Goal: Task Accomplishment & Management: Manage account settings

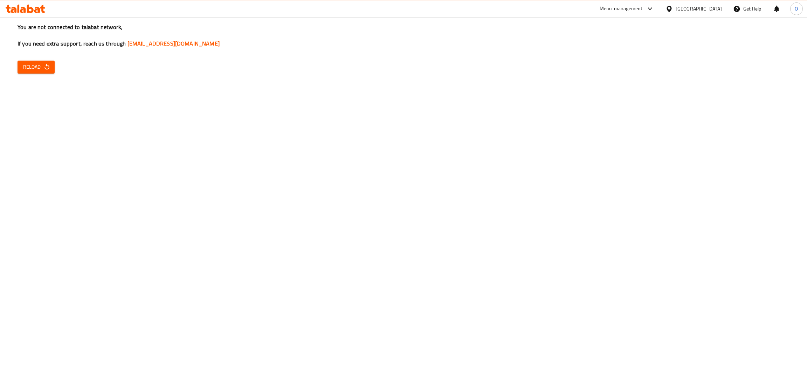
click at [48, 68] on icon "button" at bounding box center [46, 67] width 5 height 6
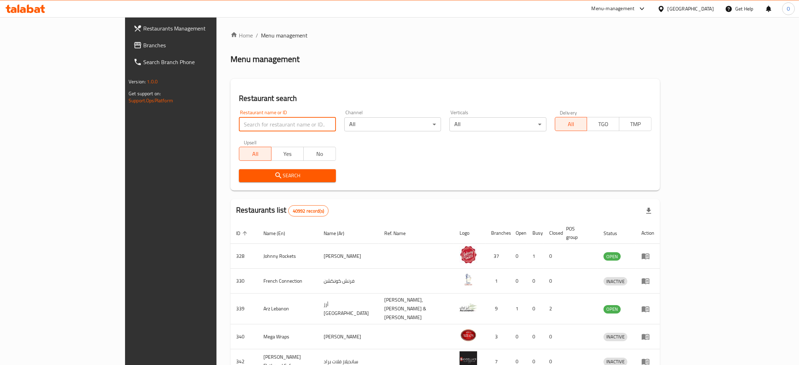
click at [239, 123] on input "search" at bounding box center [287, 124] width 97 height 14
paste input "New Luck Resturant"
type input "New Luck Resturant"
click button "Search" at bounding box center [287, 175] width 97 height 13
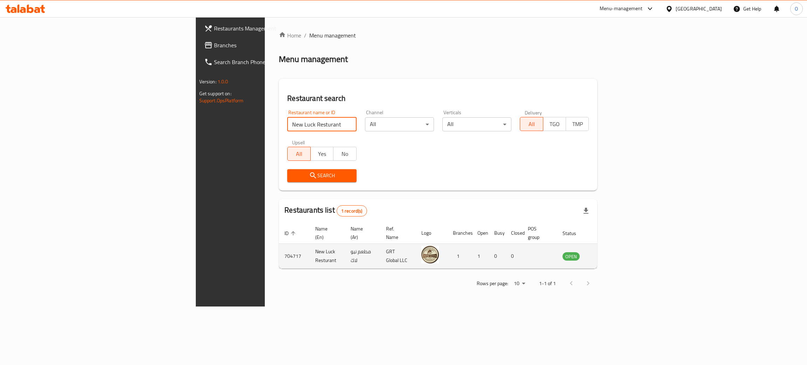
click at [608, 252] on icon "enhanced table" at bounding box center [603, 256] width 8 height 8
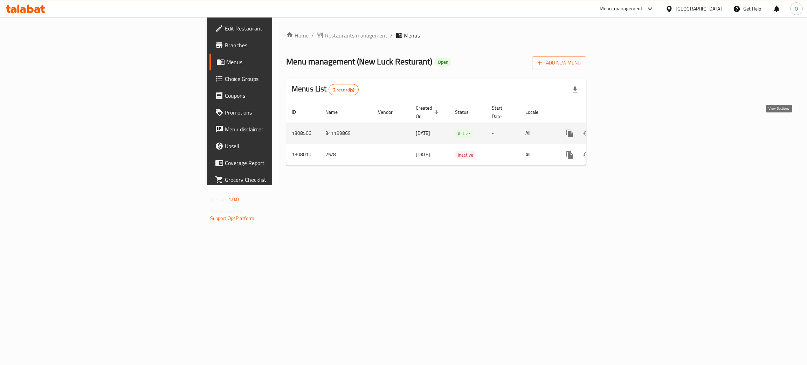
click at [625, 129] on icon "enhanced table" at bounding box center [620, 133] width 8 height 8
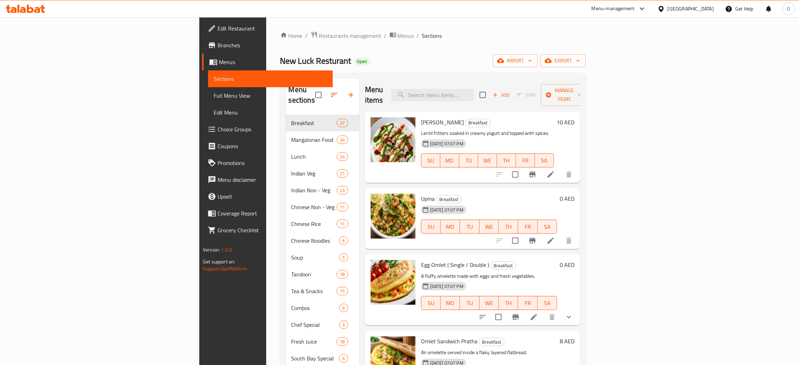
click at [214, 95] on span "Full Menu View" at bounding box center [271, 95] width 114 height 8
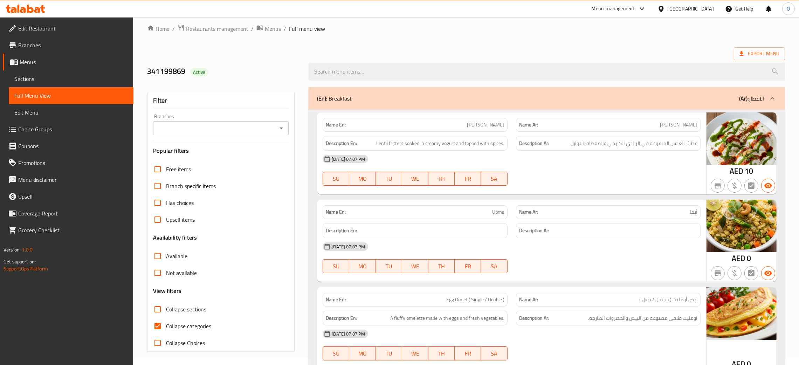
scroll to position [53, 0]
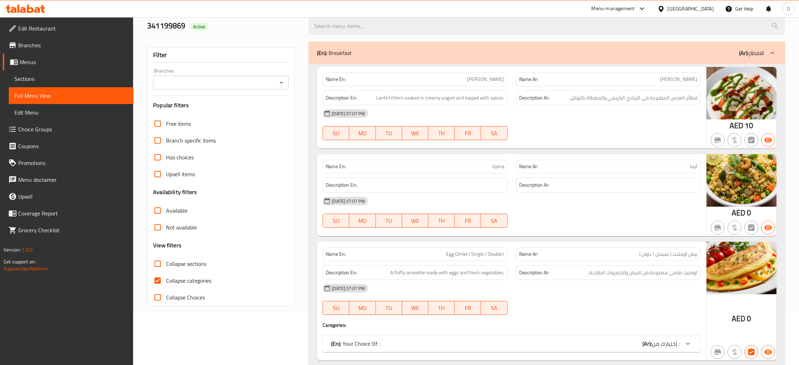
click at [155, 265] on input "Collapse sections" at bounding box center [157, 263] width 17 height 17
checkbox input "true"
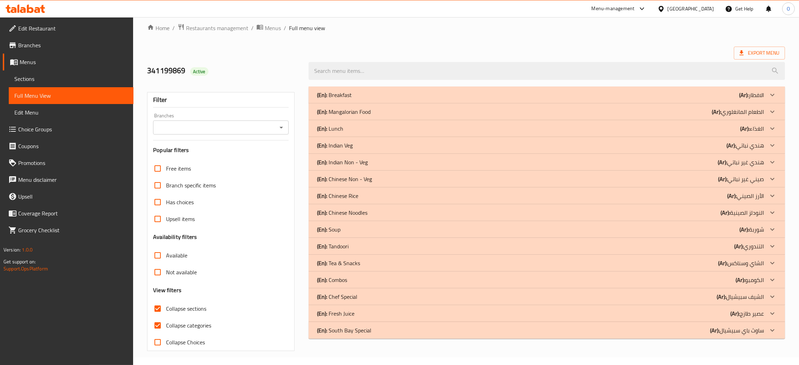
scroll to position [8, 0]
click at [156, 325] on input "Collapse categories" at bounding box center [157, 325] width 17 height 17
checkbox input "false"
click at [775, 279] on icon at bounding box center [772, 280] width 8 height 8
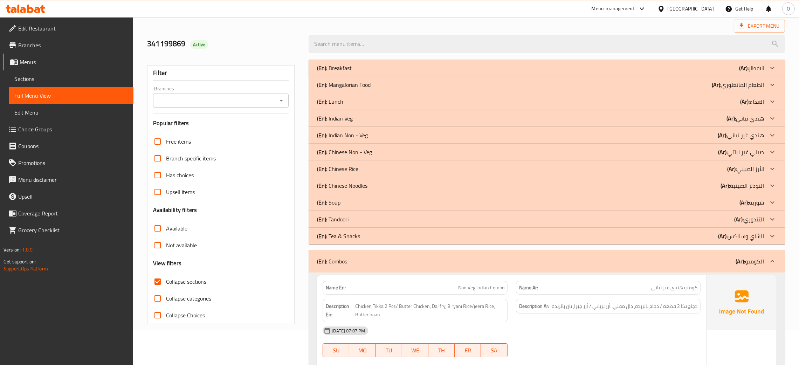
scroll to position [113, 0]
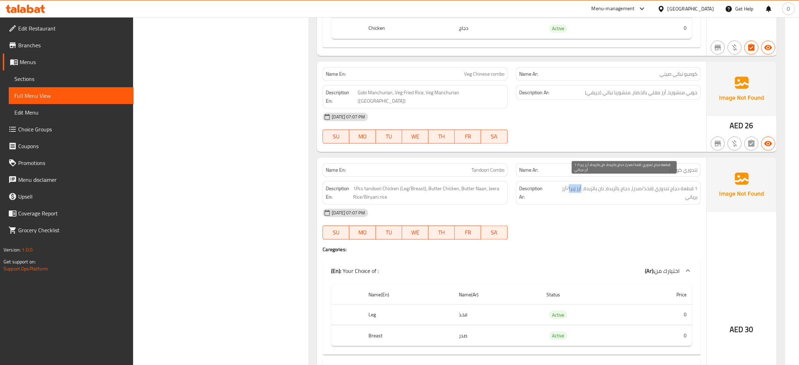
drag, startPoint x: 583, startPoint y: 182, endPoint x: 571, endPoint y: 184, distance: 12.2
click at [571, 184] on span "1 قطعة دجاج تندوري (فخذ/صدر)، دجاج بالزبدة، نان بالزبدة، أرز زيرا/أرز برياني" at bounding box center [623, 192] width 147 height 17
click at [570, 184] on span "1 قطعة دجاج تندوري (فخذ/صدر)، دجاج بالزبدة، نان بالزبدة، أرز زيرا/أرز برياني" at bounding box center [623, 192] width 147 height 17
drag, startPoint x: 570, startPoint y: 184, endPoint x: 574, endPoint y: 185, distance: 3.9
click at [574, 185] on span "1 قطعة دجاج تندوري (فخذ/صدر)، دجاج بالزبدة، نان بالزبدة، أرز زيرا/أرز برياني" at bounding box center [623, 192] width 147 height 17
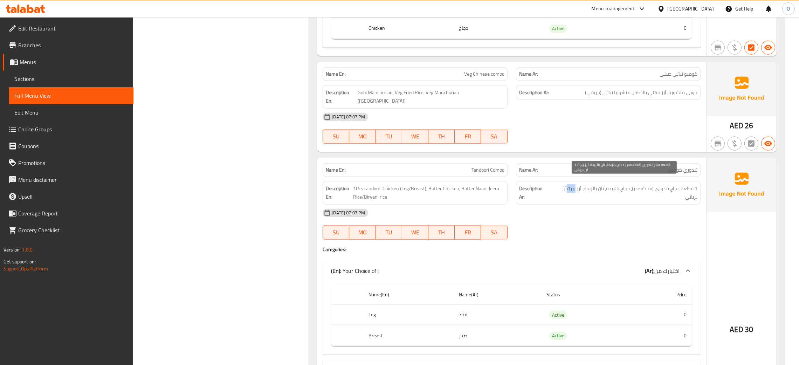
click at [573, 185] on span "1 قطعة دجاج تندوري (فخذ/صدر)، دجاج بالزبدة، نان بالزبدة، أرز زيرا/أرز برياني" at bounding box center [623, 192] width 147 height 17
click at [571, 184] on span "1 قطعة دجاج تندوري (فخذ/صدر)، دجاج بالزبدة، نان بالزبدة، أرز زيرا/أرز برياني" at bounding box center [623, 192] width 147 height 17
drag, startPoint x: 571, startPoint y: 182, endPoint x: 583, endPoint y: 183, distance: 12.7
click at [583, 184] on span "1 قطعة دجاج تندوري (فخذ/صدر)، دجاج بالزبدة، نان بالزبدة، أرز زيرا/أرز برياني" at bounding box center [623, 192] width 147 height 17
copy span "أرز زيرا"
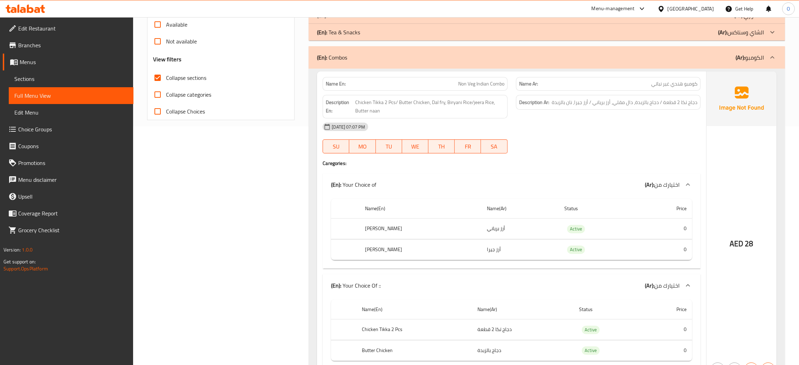
scroll to position [25, 0]
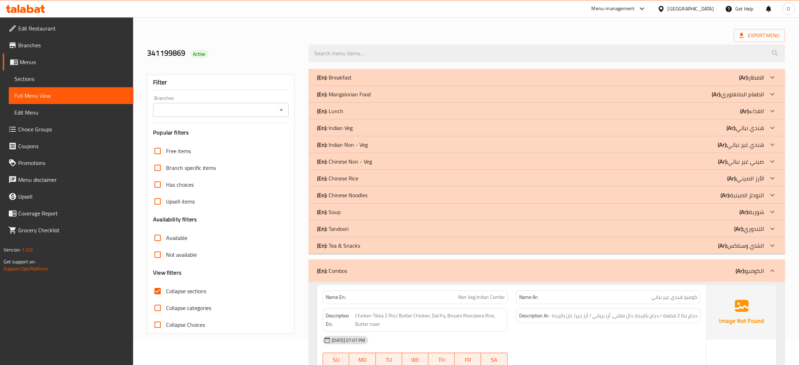
click at [383, 268] on div "(En): Combos (Ar): الكومبو" at bounding box center [540, 271] width 447 height 8
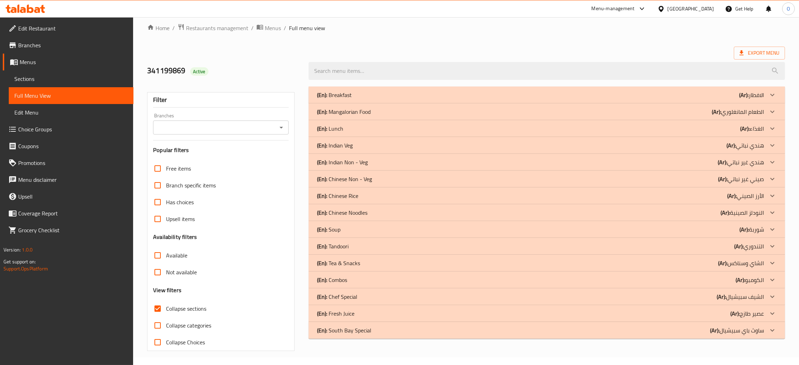
click at [649, 298] on div "(En): Breakfast (Ar): الافطار Name En: Dahi Vada Name Ar: داهي فادا Description…" at bounding box center [547, 213] width 476 height 252
click at [772, 313] on icon at bounding box center [772, 313] width 8 height 8
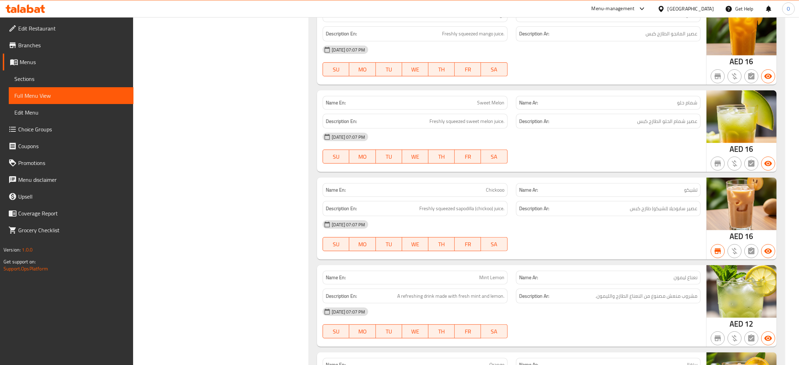
scroll to position [165, 0]
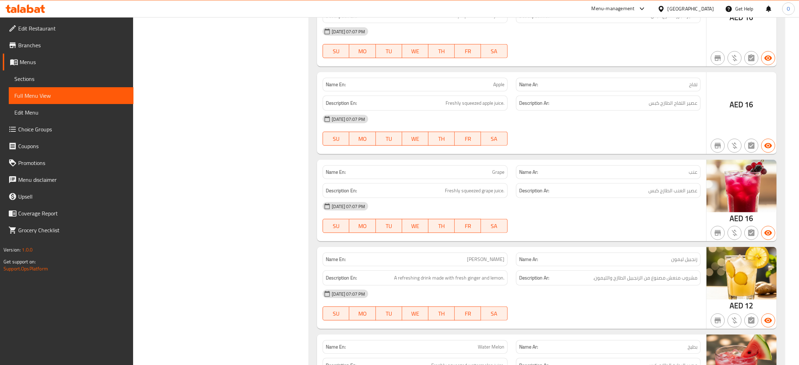
scroll to position [841, 0]
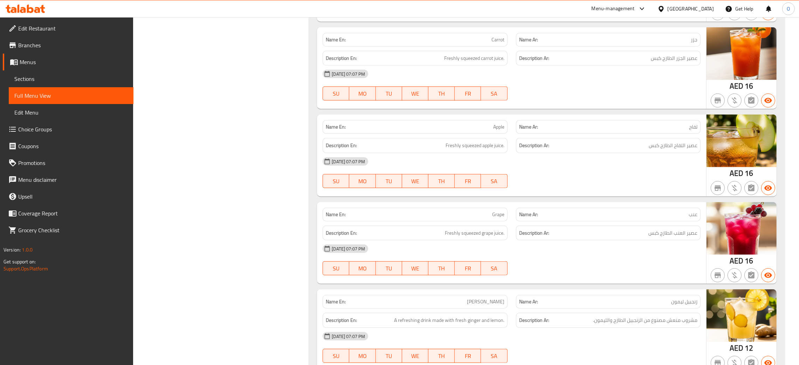
drag, startPoint x: 51, startPoint y: 27, endPoint x: 53, endPoint y: 30, distance: 3.6
click at [51, 27] on span "Edit Restaurant" at bounding box center [73, 28] width 110 height 8
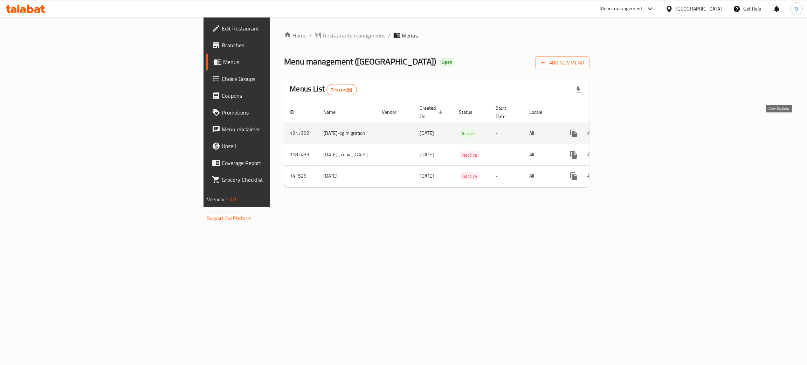
click at [628, 129] on icon "enhanced table" at bounding box center [624, 133] width 8 height 8
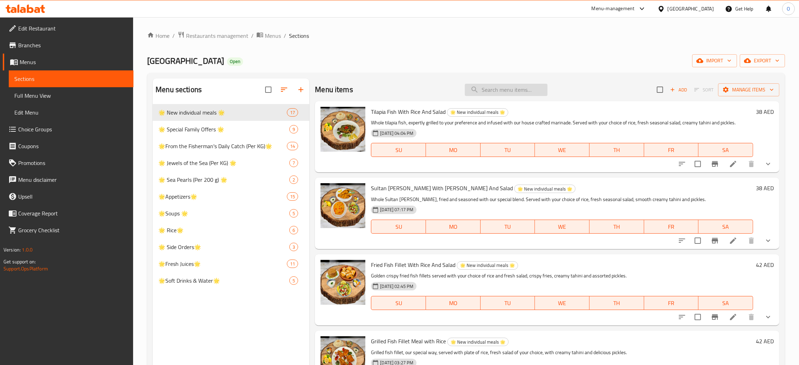
click at [511, 90] on input "search" at bounding box center [506, 90] width 83 height 12
paste input "Ocean Meal"
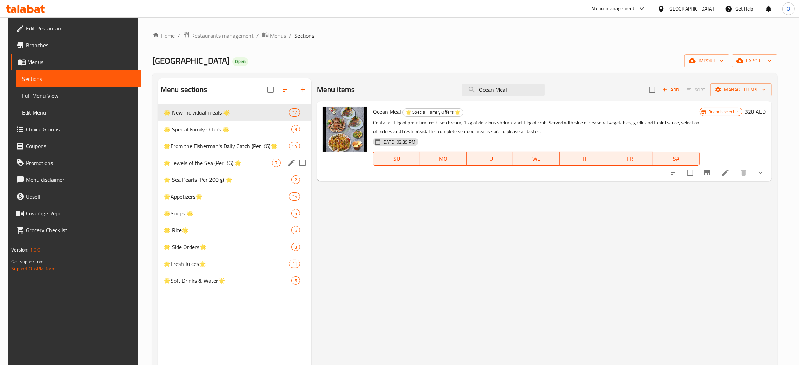
type input "Ocean Meal"
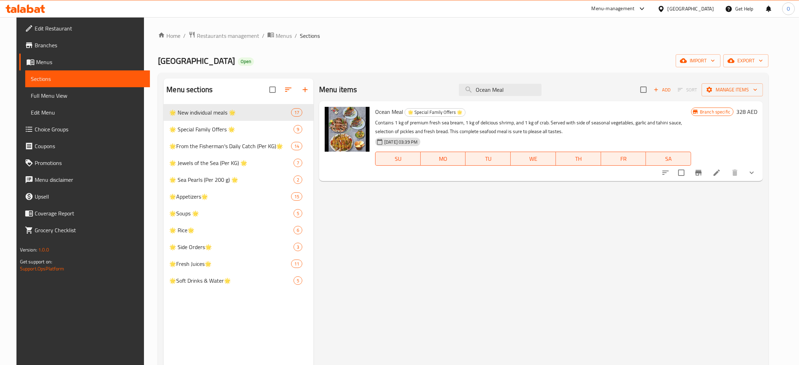
click at [697, 6] on div "[GEOGRAPHIC_DATA]" at bounding box center [691, 9] width 46 height 8
type input "ba"
click at [620, 56] on div "[GEOGRAPHIC_DATA]" at bounding box center [638, 56] width 46 height 8
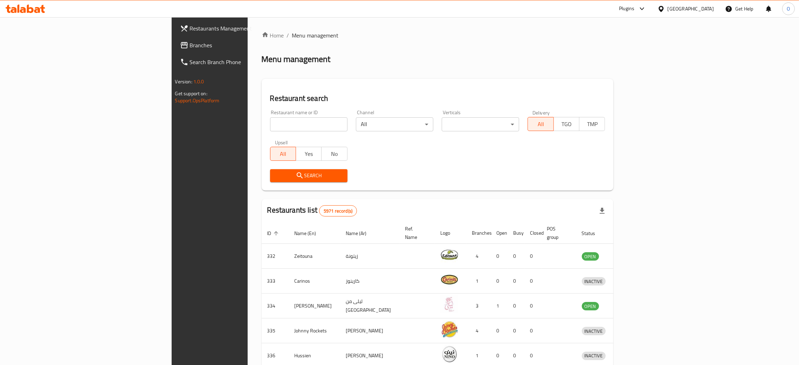
click at [270, 125] on input "search" at bounding box center [308, 124] width 77 height 14
paste input "[PERSON_NAME] AND CAFE"
type input "[PERSON_NAME] AND CAFE"
click button "Search" at bounding box center [308, 175] width 77 height 13
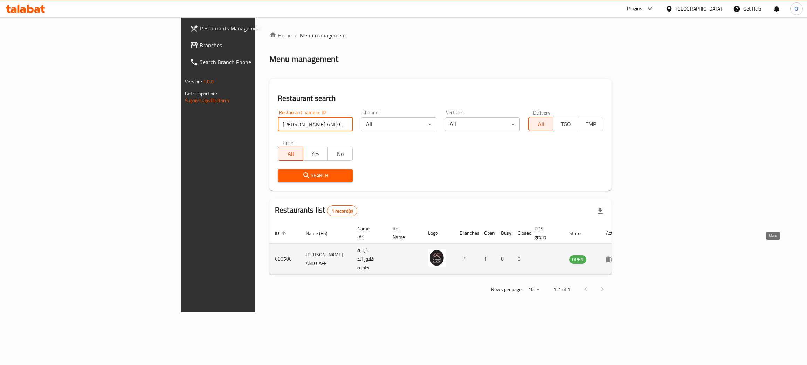
click at [614, 256] on icon "enhanced table" at bounding box center [610, 259] width 8 height 6
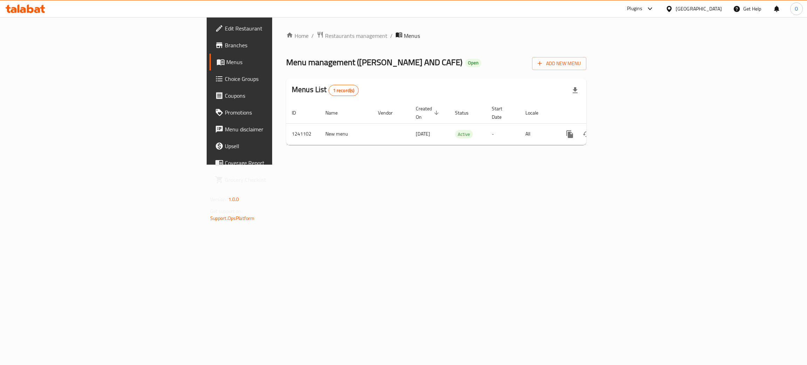
click at [225, 28] on span "Edit Restaurant" at bounding box center [280, 28] width 111 height 8
click at [625, 130] on icon "enhanced table" at bounding box center [620, 133] width 8 height 8
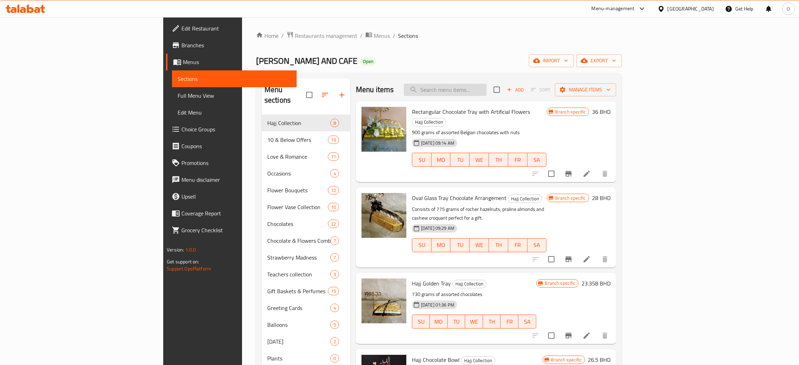
click at [487, 86] on input "search" at bounding box center [445, 90] width 83 height 12
paste input "Rose D'amour"
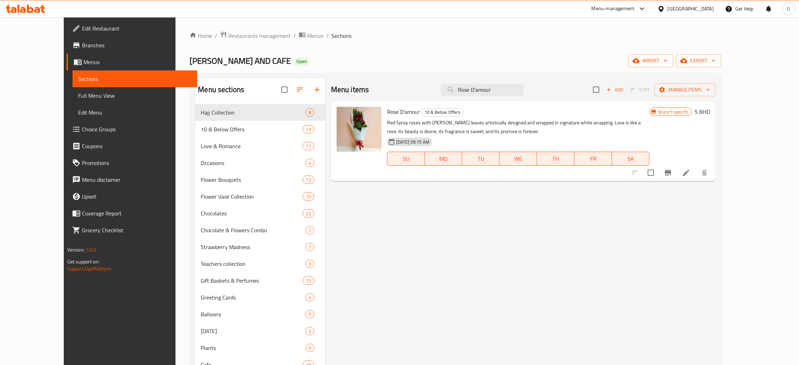
type input "Rose D'amour"
